Goal: Task Accomplishment & Management: Complete application form

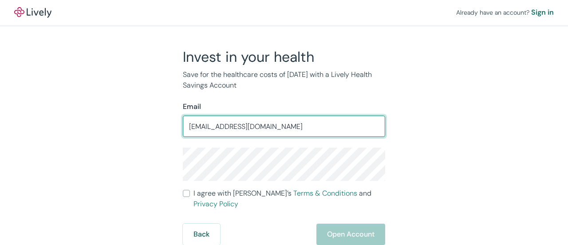
type input "[EMAIL_ADDRESS][DOMAIN_NAME]"
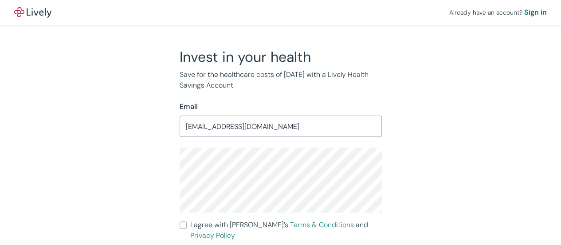
scroll to position [20, 0]
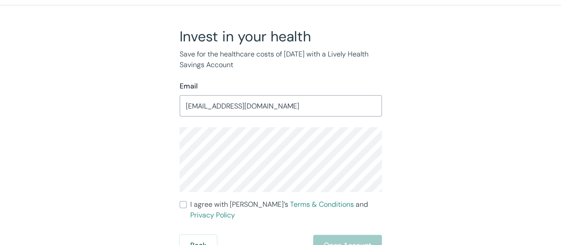
click at [183, 205] on input "I agree with Lively’s Terms & Conditions and Privacy Policy" at bounding box center [183, 204] width 7 height 7
checkbox input "true"
click at [350, 234] on button "Open Account" at bounding box center [347, 244] width 69 height 21
click at [199, 234] on button "Back" at bounding box center [198, 244] width 37 height 21
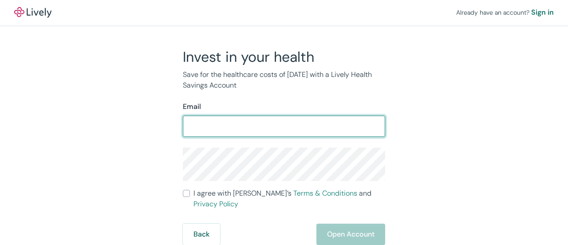
click at [258, 125] on input "Email" at bounding box center [284, 126] width 202 height 18
type input "[EMAIL_ADDRESS][DOMAIN_NAME]"
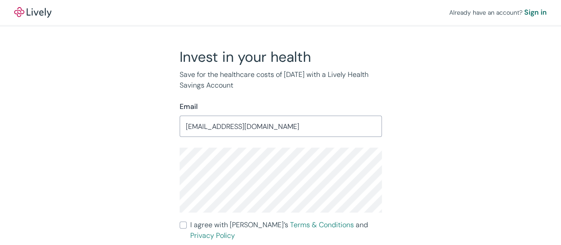
scroll to position [20, 0]
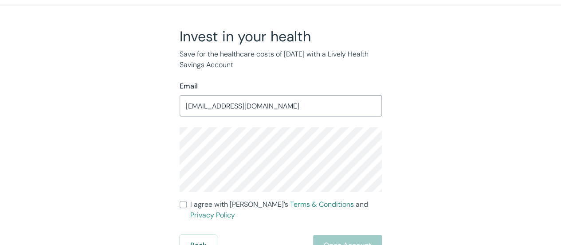
click at [184, 205] on input "I agree with Lively’s Terms & Conditions and Privacy Policy" at bounding box center [183, 204] width 7 height 7
checkbox input "true"
click at [341, 234] on button "Open Account" at bounding box center [347, 244] width 69 height 21
